Goal: Navigation & Orientation: Find specific page/section

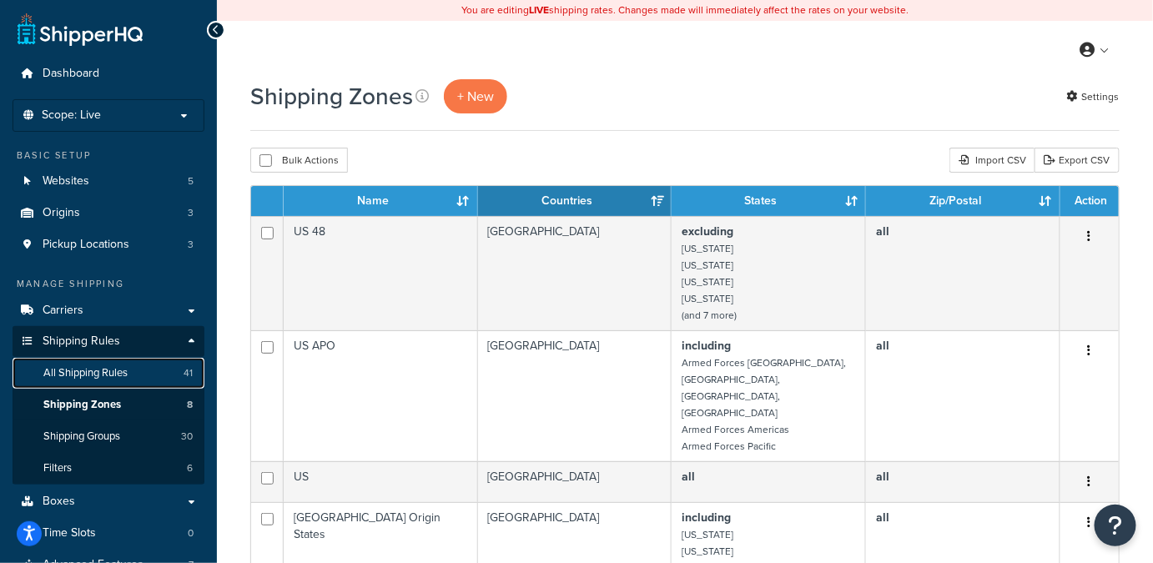
click at [80, 381] on link "All Shipping Rules 41" at bounding box center [109, 373] width 192 height 31
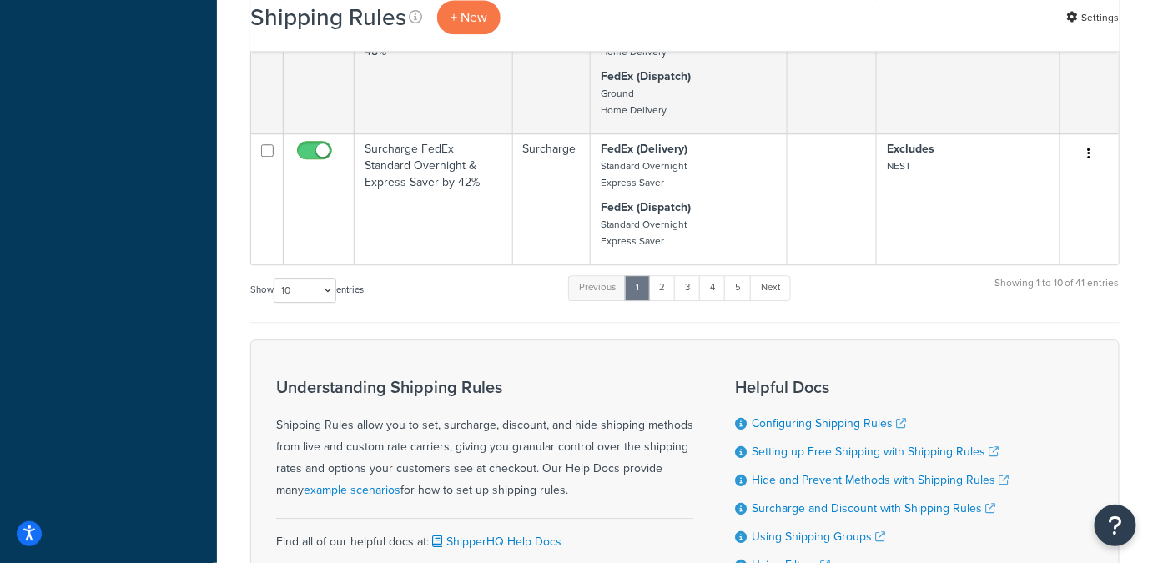
scroll to position [1431, 0]
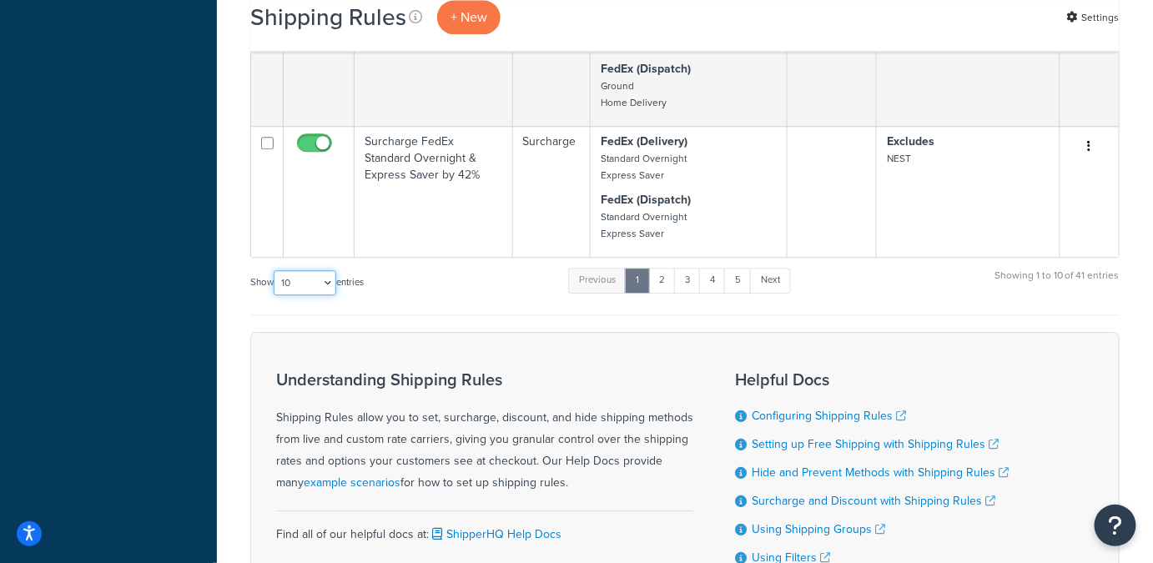
click at [330, 270] on select "10 15 25 50 100 1000" at bounding box center [305, 282] width 63 height 25
select select "100"
click at [275, 270] on select "10 15 25 50 100 1000" at bounding box center [305, 282] width 63 height 25
